Goal: Navigation & Orientation: Find specific page/section

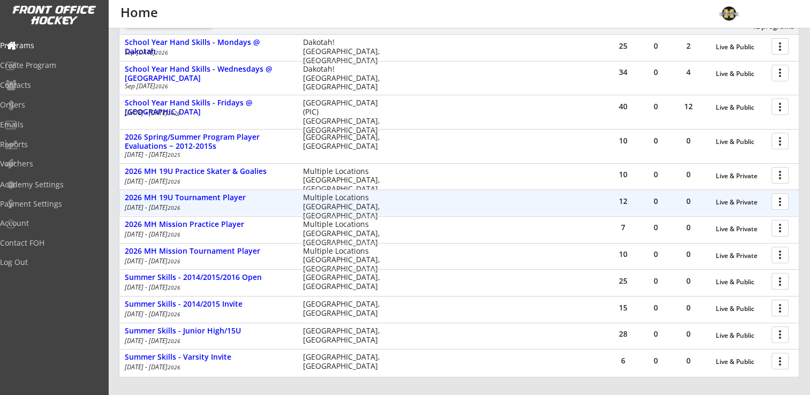
scroll to position [161, 0]
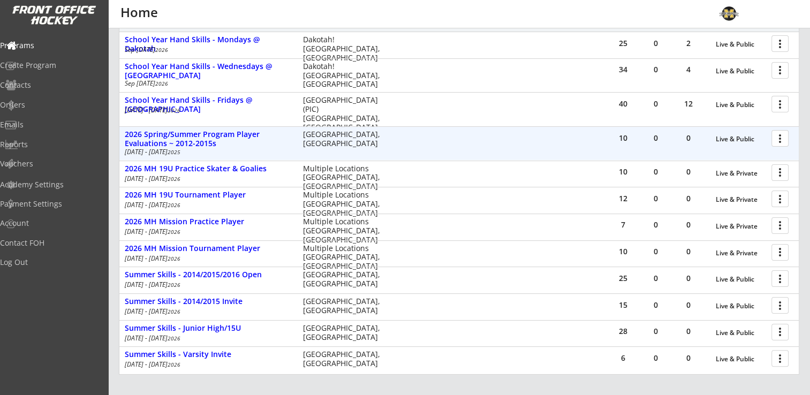
click at [780, 138] on div at bounding box center [781, 137] width 19 height 19
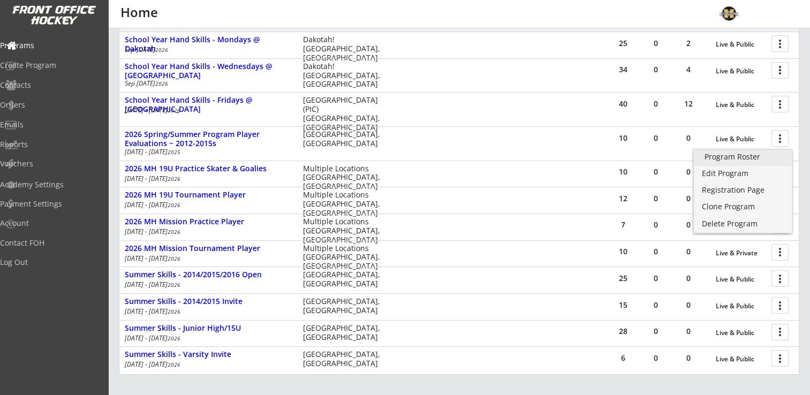
click at [748, 153] on div "Program Roster" at bounding box center [742, 156] width 77 height 7
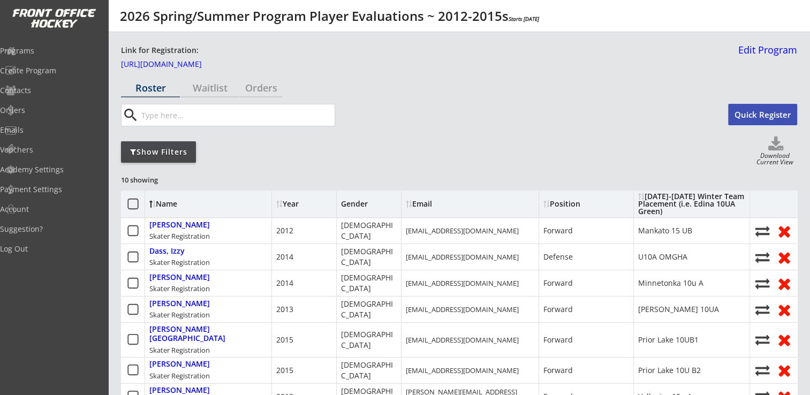
click at [775, 149] on use at bounding box center [775, 144] width 15 height 14
select select ""Player Info""
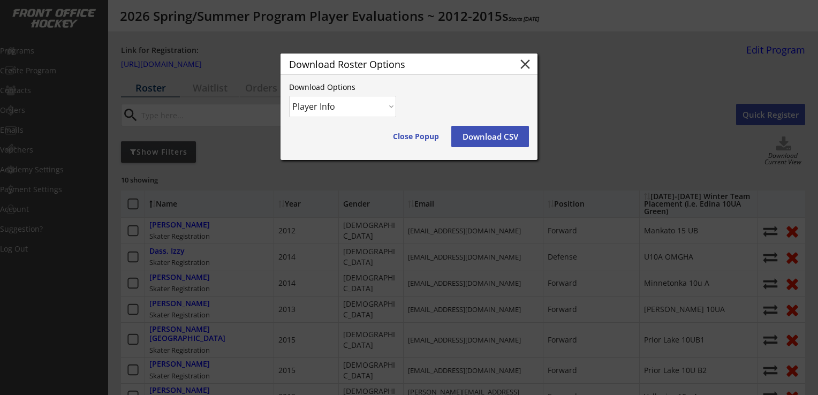
click at [489, 133] on button "Download CSV" at bounding box center [490, 136] width 78 height 21
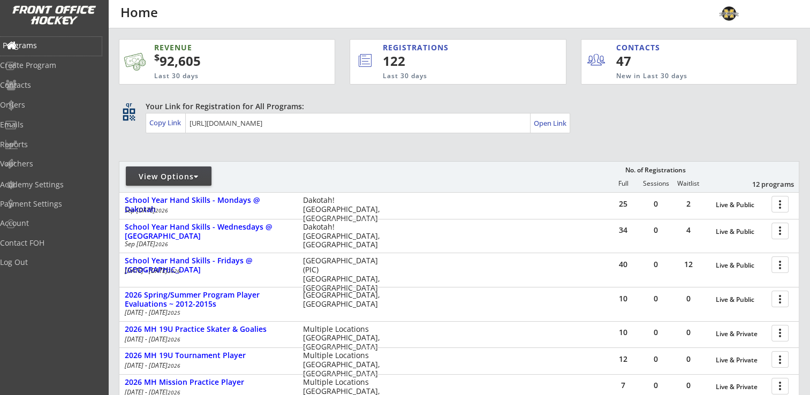
click at [49, 44] on div "Programs" at bounding box center [51, 45] width 96 height 7
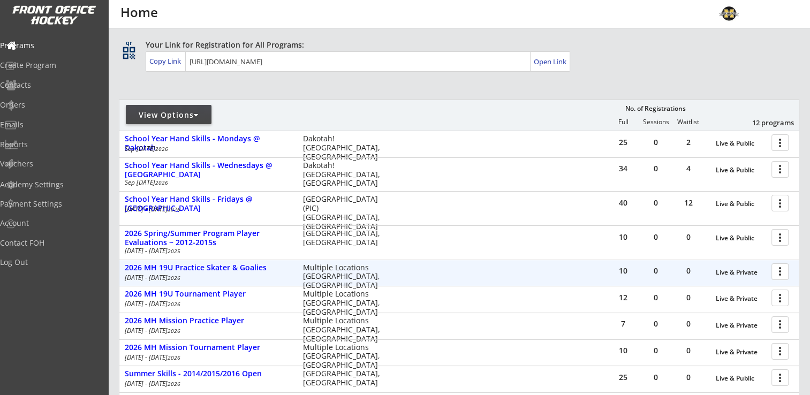
scroll to position [107, 0]
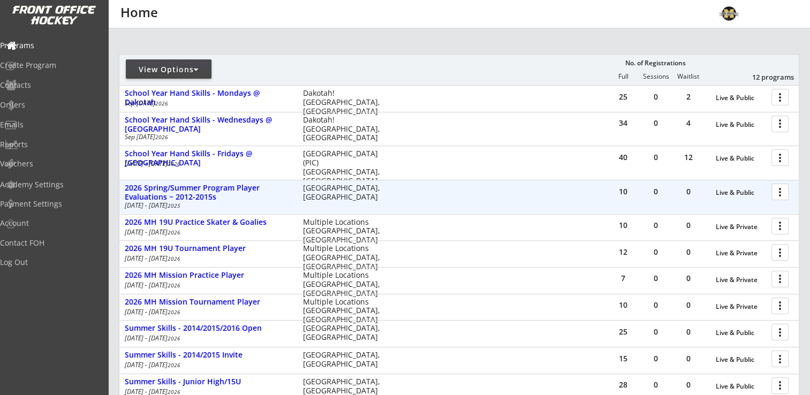
click at [780, 189] on div at bounding box center [781, 191] width 19 height 19
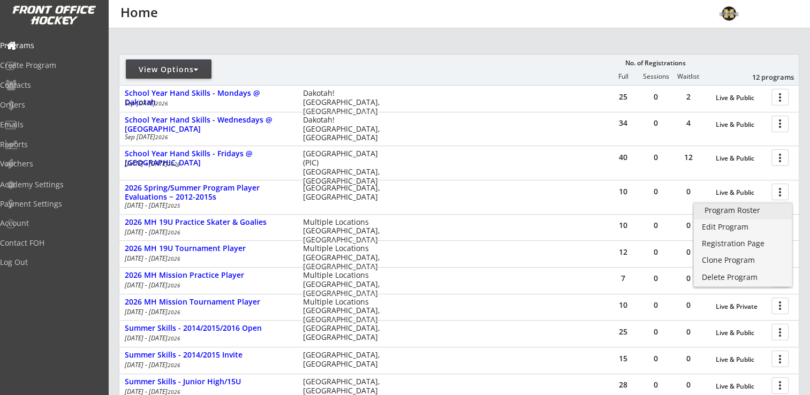
click at [752, 210] on div "Program Roster" at bounding box center [742, 210] width 77 height 7
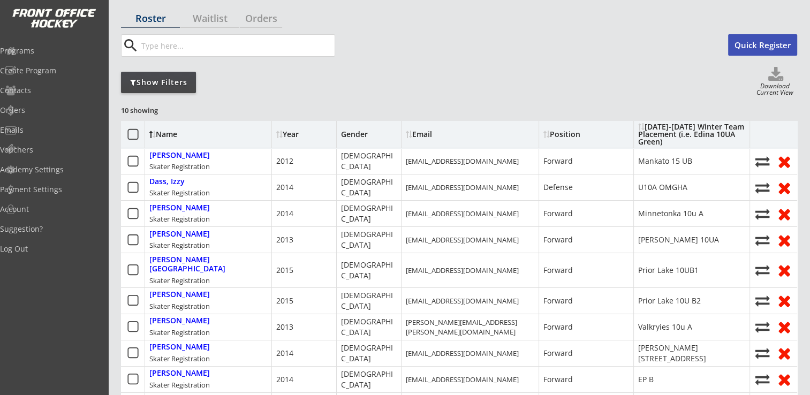
scroll to position [107, 0]
